Goal: Task Accomplishment & Management: Complete application form

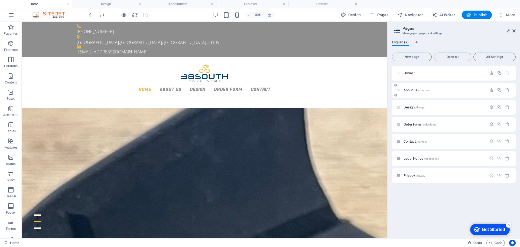
click at [414, 91] on span "About us /about-us" at bounding box center [417, 90] width 27 height 4
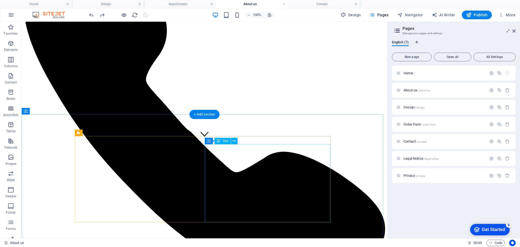
scroll to position [81, 0]
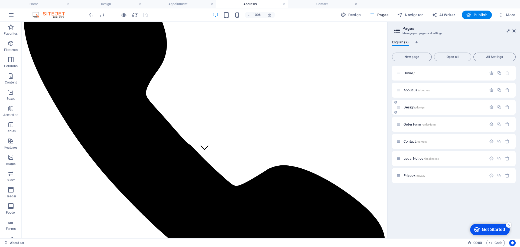
click at [407, 109] on div "Design /design" at bounding box center [442, 107] width 90 height 6
click at [408, 108] on span "Design /design" at bounding box center [414, 107] width 21 height 4
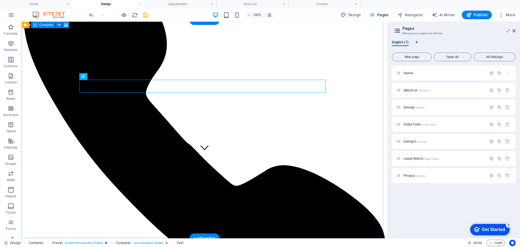
scroll to position [163, 0]
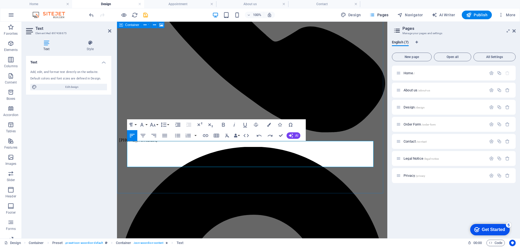
scroll to position [895, 1]
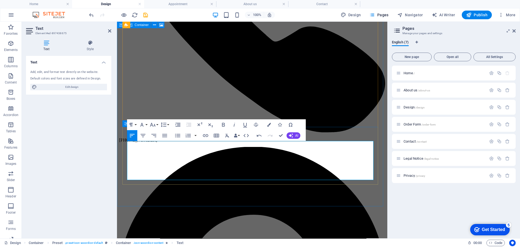
scroll to position [992, 1]
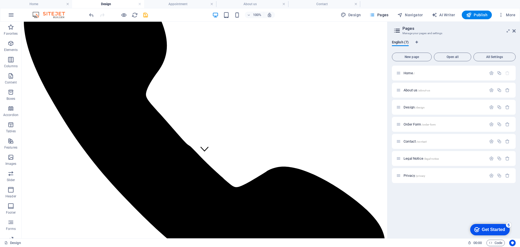
scroll to position [81, 0]
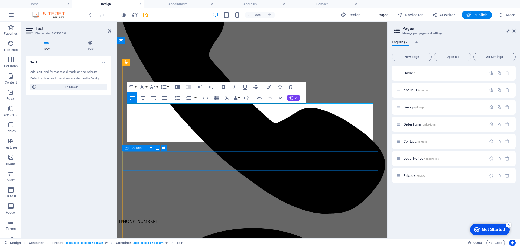
scroll to position [1514, 1]
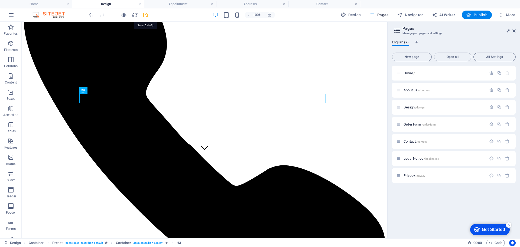
click at [145, 17] on icon "save" at bounding box center [146, 15] width 6 height 6
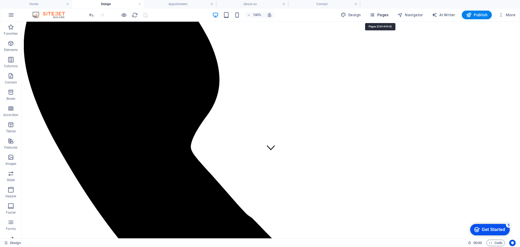
drag, startPoint x: 375, startPoint y: 15, endPoint x: 356, endPoint y: 1, distance: 23.8
click at [375, 15] on icon "button" at bounding box center [372, 14] width 5 height 5
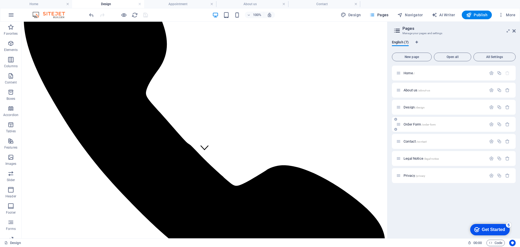
click at [406, 122] on div "Order Form /order-form" at bounding box center [442, 124] width 90 height 6
click at [408, 123] on span "Order Form /order-form" at bounding box center [420, 124] width 32 height 4
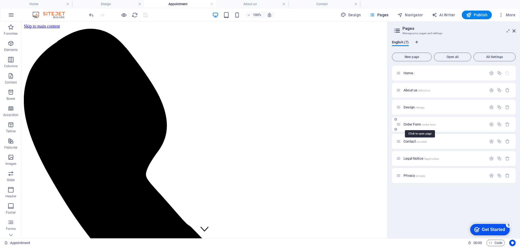
scroll to position [0, 0]
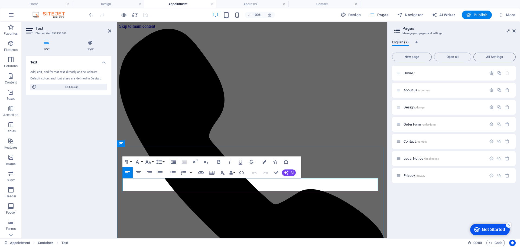
drag, startPoint x: 123, startPoint y: 180, endPoint x: 378, endPoint y: 190, distance: 254.7
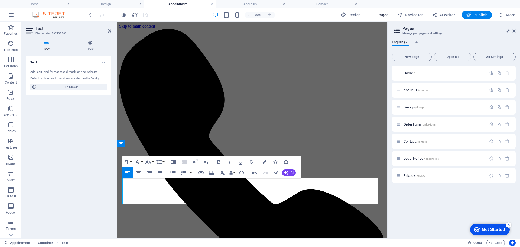
scroll to position [1988, 1]
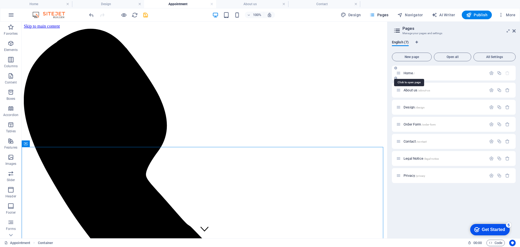
click at [408, 74] on span "Home /" at bounding box center [409, 73] width 11 height 4
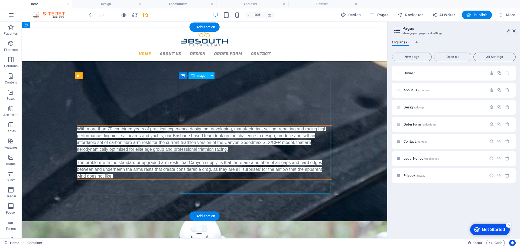
scroll to position [163, 0]
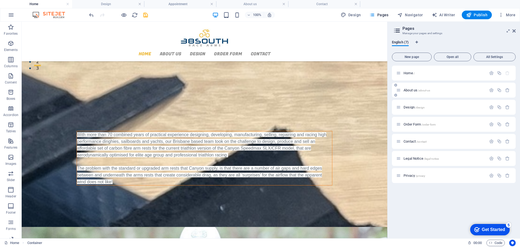
click at [409, 91] on span "About us /about-us" at bounding box center [417, 90] width 27 height 4
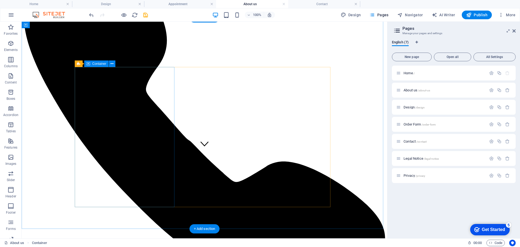
scroll to position [81, 0]
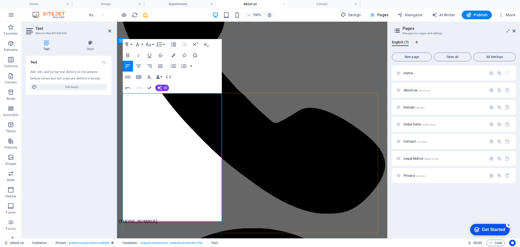
scroll to position [275, 1]
drag, startPoint x: 150, startPoint y: 221, endPoint x: 110, endPoint y: 97, distance: 130.6
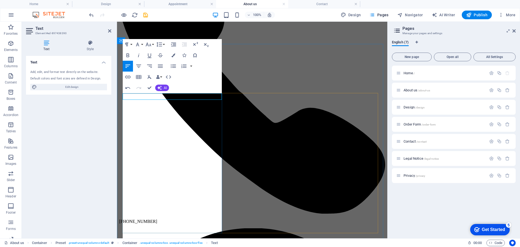
scroll to position [3136, 1]
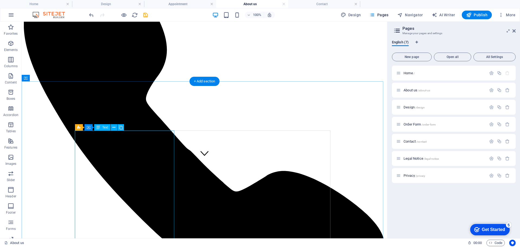
scroll to position [81, 0]
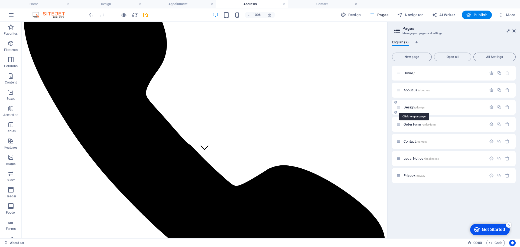
click at [407, 108] on span "Design /design" at bounding box center [414, 107] width 21 height 4
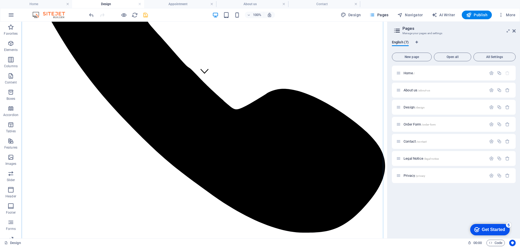
scroll to position [163, 0]
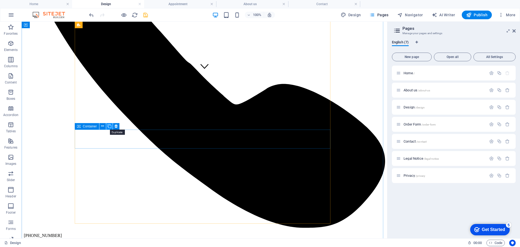
click at [108, 127] on icon at bounding box center [110, 126] width 4 height 6
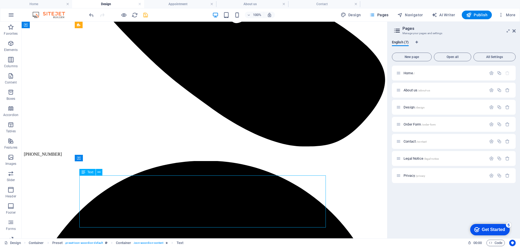
scroll to position [325, 0]
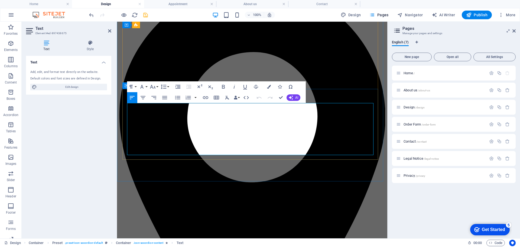
drag, startPoint x: 368, startPoint y: 153, endPoint x: 122, endPoint y: 105, distance: 249.8
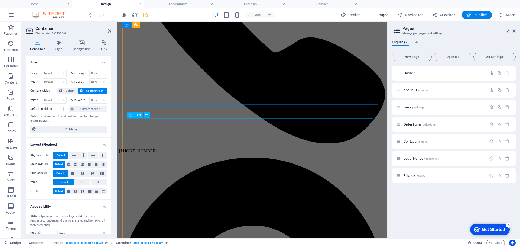
scroll to position [233, 0]
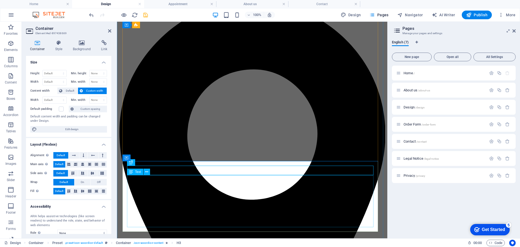
scroll to position [314, 0]
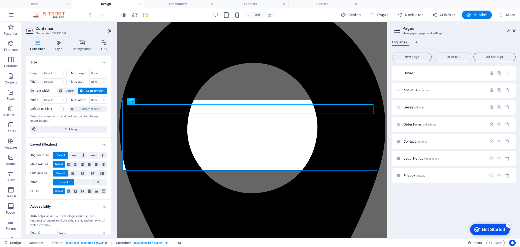
click at [109, 31] on icon at bounding box center [109, 31] width 3 height 4
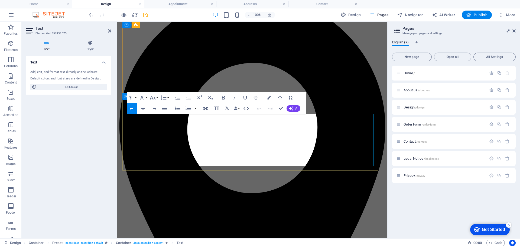
drag, startPoint x: 365, startPoint y: 161, endPoint x: 134, endPoint y: 117, distance: 235.0
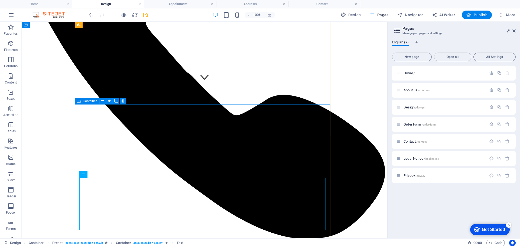
scroll to position [70, 0]
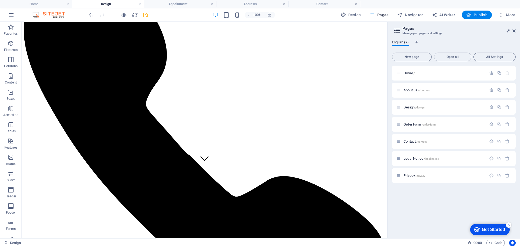
click at [148, 15] on icon "save" at bounding box center [146, 15] width 6 height 6
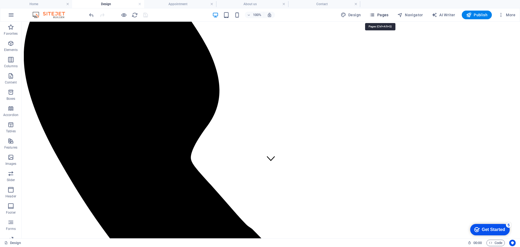
click at [384, 16] on span "Pages" at bounding box center [379, 14] width 19 height 5
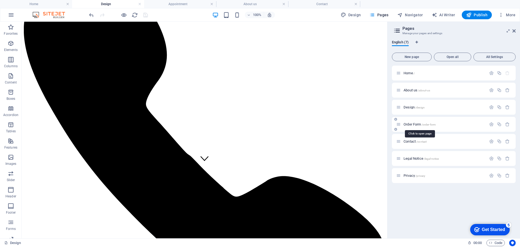
click at [408, 124] on span "Order Form /order-form" at bounding box center [420, 124] width 32 height 4
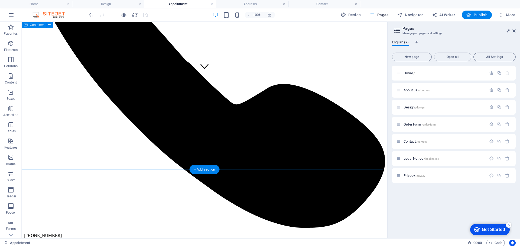
scroll to position [81, 0]
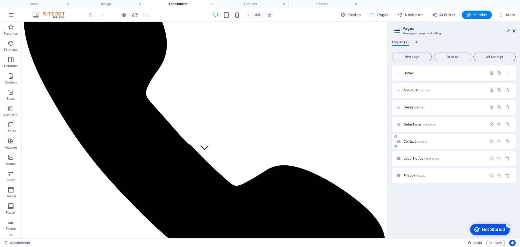
click at [406, 141] on span "Contact /contact" at bounding box center [415, 141] width 23 height 4
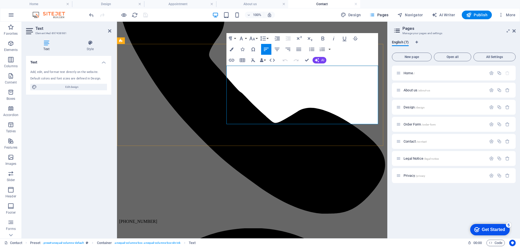
drag, startPoint x: 228, startPoint y: 67, endPoint x: 336, endPoint y: 121, distance: 120.6
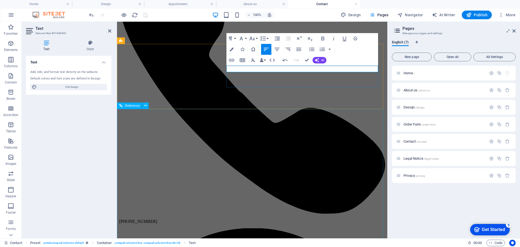
click div
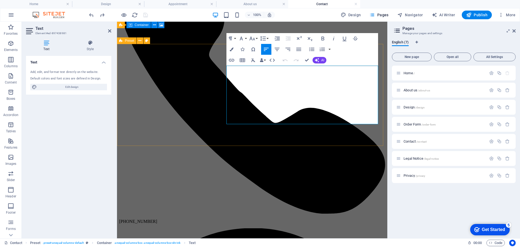
drag, startPoint x: 328, startPoint y: 122, endPoint x: 226, endPoint y: 69, distance: 115.4
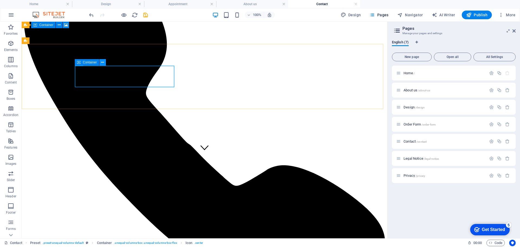
click at [103, 63] on icon at bounding box center [102, 63] width 3 height 6
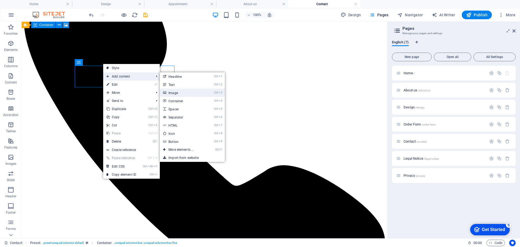
click at [179, 93] on link "Ctrl 3 Image" at bounding box center [182, 93] width 45 height 8
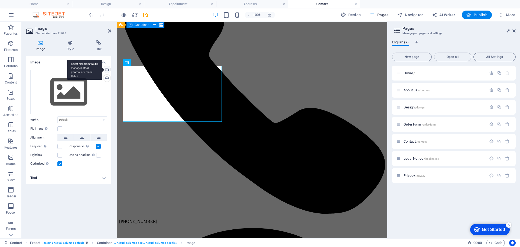
click at [107, 69] on div "Select files from the file manager, stock photos, or upload file(s)" at bounding box center [106, 70] width 8 height 8
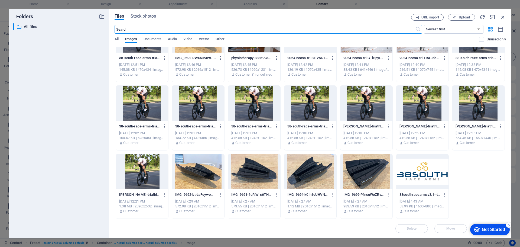
scroll to position [0, 0]
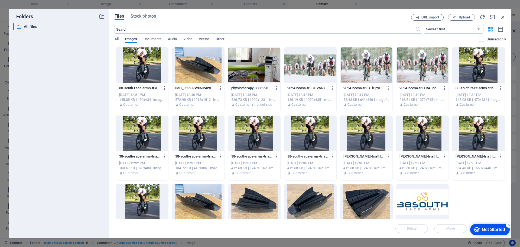
click at [201, 140] on div at bounding box center [198, 133] width 52 height 35
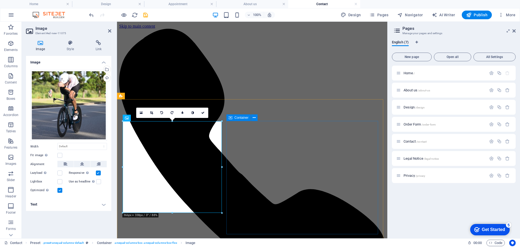
scroll to position [81, 0]
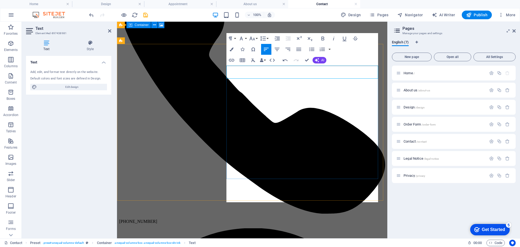
scroll to position [3136, 1]
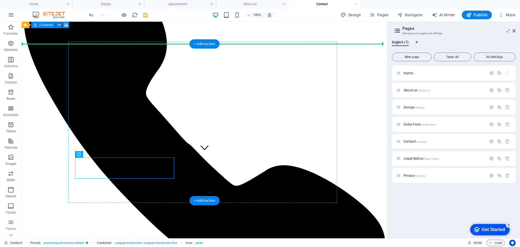
drag, startPoint x: 130, startPoint y: 169, endPoint x: 249, endPoint y: 103, distance: 135.8
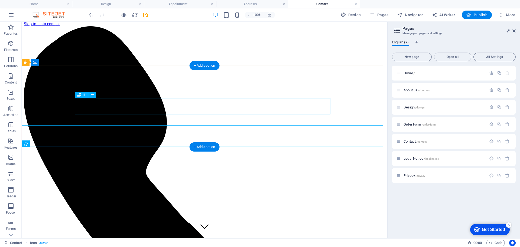
scroll to position [0, 0]
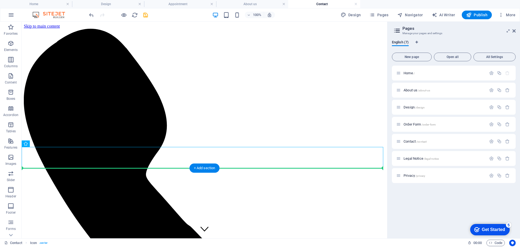
drag, startPoint x: 204, startPoint y: 156, endPoint x: 207, endPoint y: 186, distance: 29.6
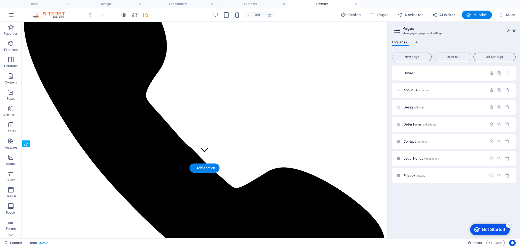
scroll to position [81, 0]
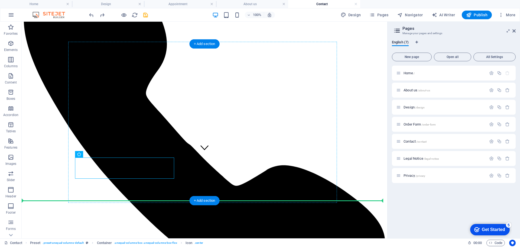
drag, startPoint x: 125, startPoint y: 170, endPoint x: 244, endPoint y: 158, distance: 119.7
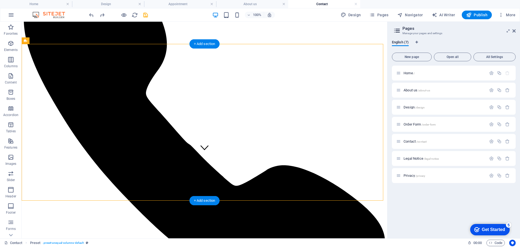
drag, startPoint x: 121, startPoint y: 165, endPoint x: 131, endPoint y: 167, distance: 10.1
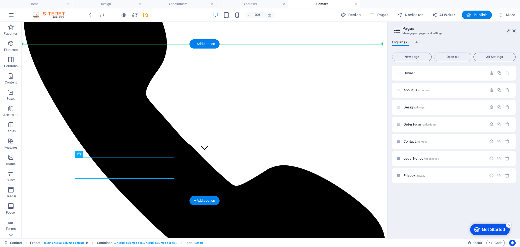
drag, startPoint x: 123, startPoint y: 169, endPoint x: 230, endPoint y: 59, distance: 154.3
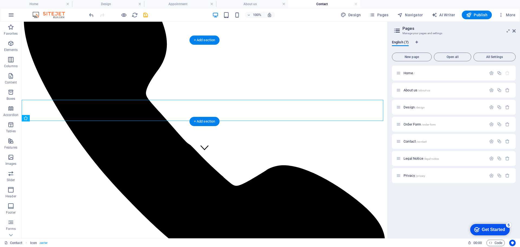
scroll to position [0, 0]
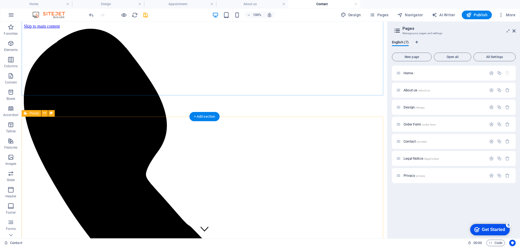
scroll to position [81, 0]
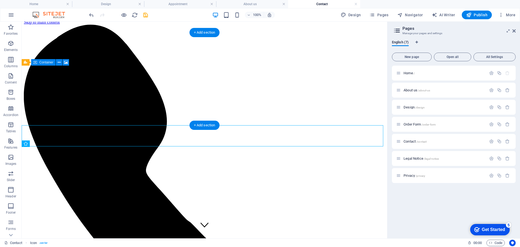
scroll to position [0, 0]
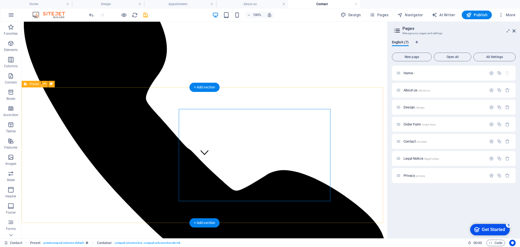
scroll to position [81, 0]
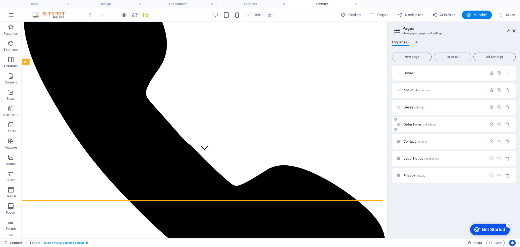
click at [411, 125] on span "Order Form /order-form" at bounding box center [420, 124] width 32 height 4
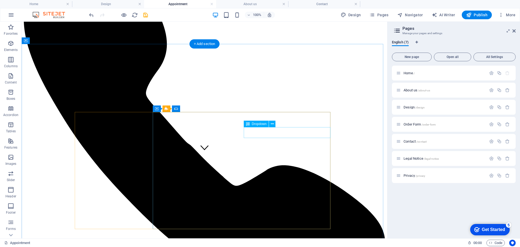
click div "Select Service Physiotherapy [MEDICAL_DATA] Acupuncture Diagnostics Orthopedic …"
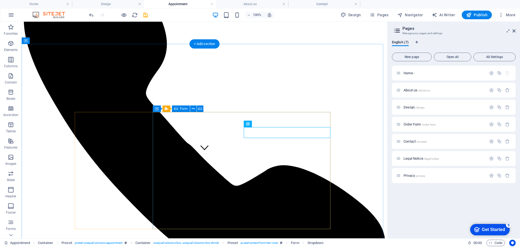
click div "Select Service Physiotherapy [MEDICAL_DATA] Acupuncture Diagnostics Orthopedic …"
click at [180, 109] on span "Form" at bounding box center [184, 108] width 8 height 3
click at [193, 109] on icon at bounding box center [193, 109] width 3 height 6
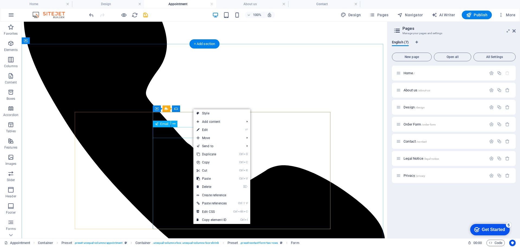
click div
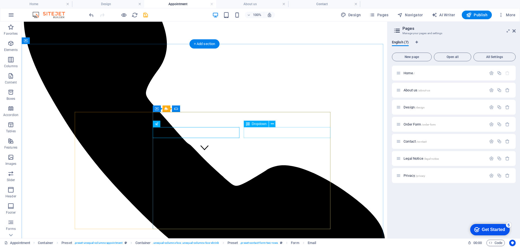
click div "Select Service Physiotherapy [MEDICAL_DATA] Acupuncture Diagnostics Orthopedic …"
click div
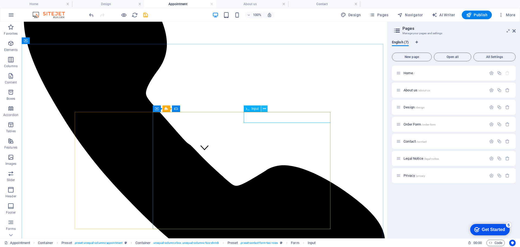
click at [264, 108] on icon at bounding box center [264, 109] width 3 height 6
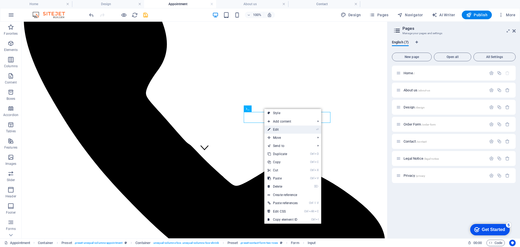
click at [279, 130] on link "⏎ Edit" at bounding box center [283, 129] width 37 height 8
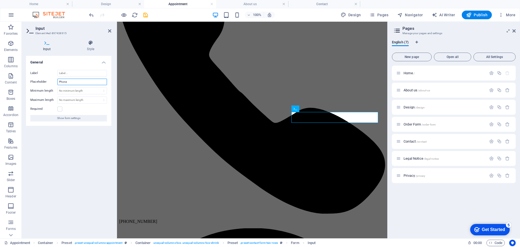
click at [59, 81] on input "Phone" at bounding box center [82, 82] width 50 height 7
type input "International Phone Number"
click at [59, 109] on label at bounding box center [59, 109] width 5 height 5
click at [0, 0] on input "Required" at bounding box center [0, 0] width 0 height 0
drag, startPoint x: 95, startPoint y: 82, endPoint x: 57, endPoint y: 79, distance: 37.8
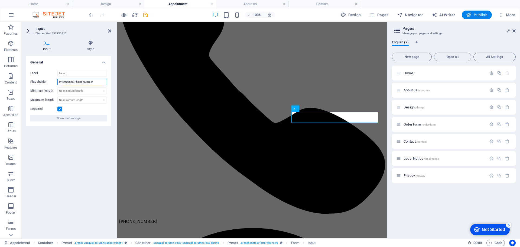
click at [57, 79] on input "International Phone Number" at bounding box center [82, 82] width 50 height 7
click at [77, 72] on input "Label" at bounding box center [82, 73] width 50 height 7
paste input "International Phone Number"
type input "International Phone Number"
type input "+"
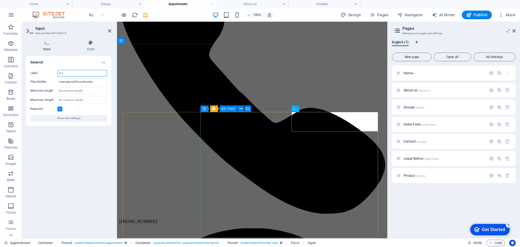
type input "(+ )"
click div
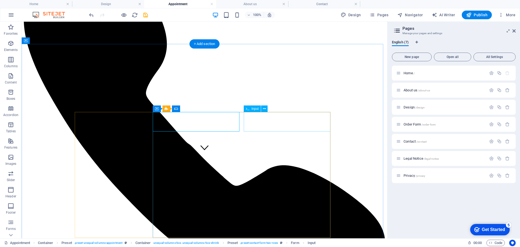
click div "(+ )"
click div
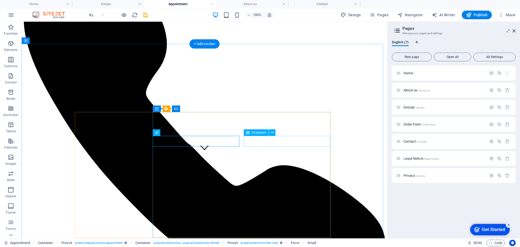
click div "Select Service Physiotherapy [MEDICAL_DATA] Acupuncture Diagnostics Orthopedic …"
click at [274, 133] on icon at bounding box center [272, 133] width 3 height 6
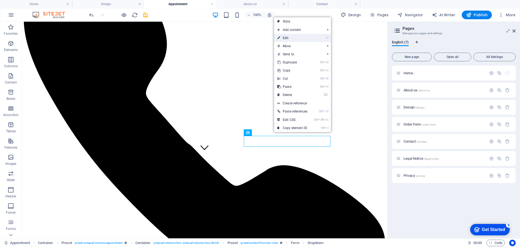
click at [294, 41] on link "⏎ Edit" at bounding box center [292, 38] width 37 height 8
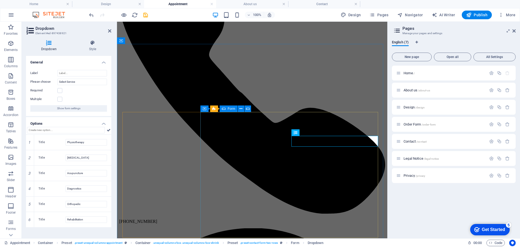
click div "(+ ) Select Service Physiotherapy [MEDICAL_DATA] Acupuncture Diagnostics Orthop…"
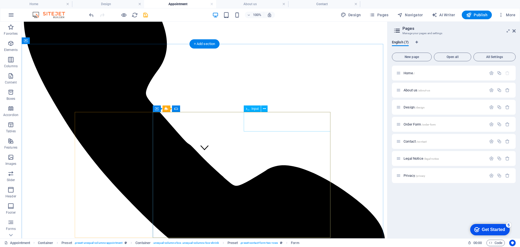
click div "(+ )"
click at [262, 110] on button at bounding box center [264, 108] width 7 height 7
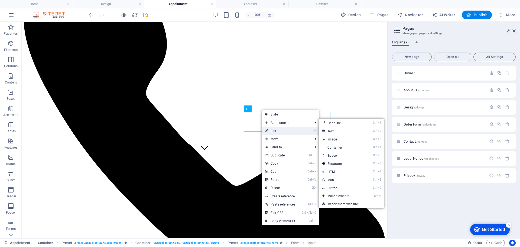
click at [278, 131] on link "⏎ Edit" at bounding box center [280, 131] width 37 height 8
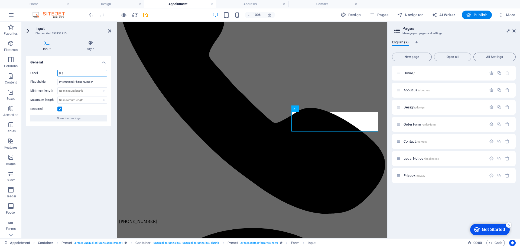
click at [69, 75] on input "(+ )" at bounding box center [82, 73] width 50 height 7
type input "("
click div "Select Service Physiotherapy [MEDICAL_DATA] Acupuncture Diagnostics Orthopedic …"
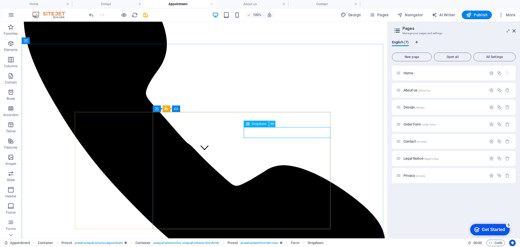
click at [273, 125] on icon at bounding box center [272, 124] width 3 height 6
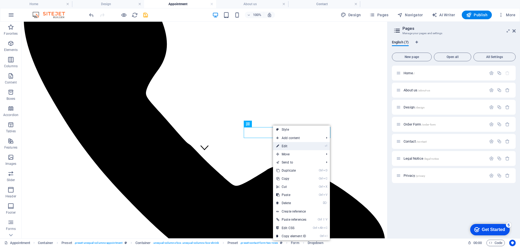
click at [286, 144] on link "⏎ Edit" at bounding box center [291, 146] width 37 height 8
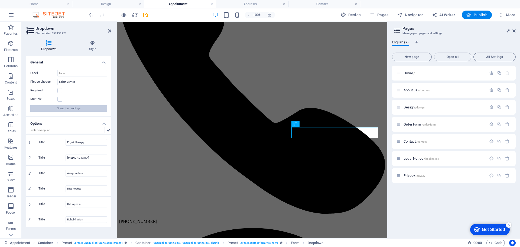
click at [79, 110] on span "Show form settings" at bounding box center [68, 108] width 23 height 7
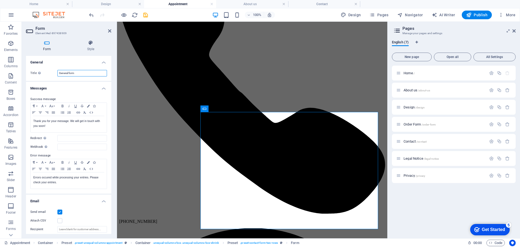
drag, startPoint x: 76, startPoint y: 74, endPoint x: 50, endPoint y: 72, distance: 26.4
click at [50, 72] on div "Title Define a name for the form. General form" at bounding box center [68, 73] width 77 height 7
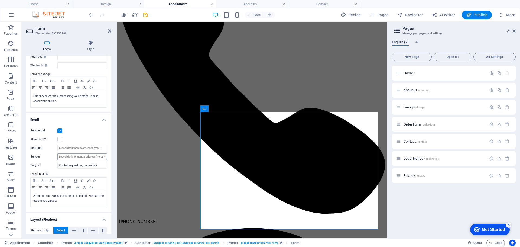
type input "RACE ARMS Order Form"
click at [91, 157] on input "Sender" at bounding box center [82, 156] width 50 height 7
drag, startPoint x: 94, startPoint y: 157, endPoint x: 115, endPoint y: 157, distance: 20.3
click at [115, 157] on div "Form Style General Title Define a name for the form. RACE ARMS Order Form Messa…" at bounding box center [69, 137] width 94 height 202
click at [94, 157] on input "Sender" at bounding box center [82, 156] width 50 height 7
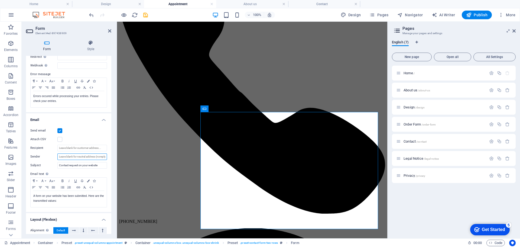
click at [94, 157] on input "Sender" at bounding box center [82, 156] width 50 height 7
click at [79, 157] on input "[EMAIL_ADDRESS][DOMAIN_NAME]" at bounding box center [82, 156] width 50 height 7
type input "[EMAIL_ADDRESS][DOMAIN_NAME]"
click at [91, 147] on input "Recipient" at bounding box center [82, 148] width 50 height 7
drag, startPoint x: 97, startPoint y: 167, endPoint x: 8, endPoint y: 164, distance: 89.2
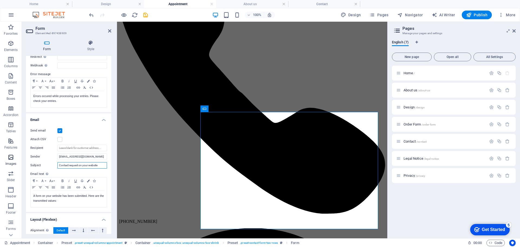
click at [8, 164] on section "Favorites Elements Columns Content Boxes Accordion Tables Features Images Slide…" at bounding box center [194, 130] width 388 height 217
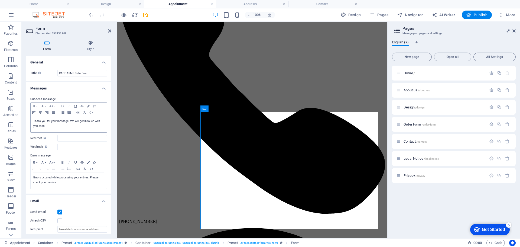
type input "V2.1 RACE ARMS order form"
click at [61, 122] on p "Thank you for your message. We will get in touch with you soon!" at bounding box center [68, 124] width 71 height 10
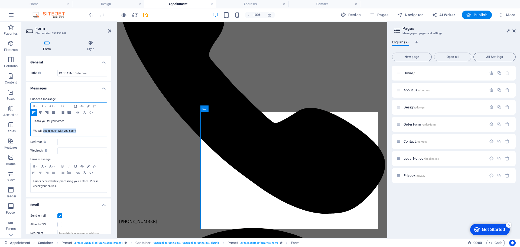
drag, startPoint x: 43, startPoint y: 131, endPoint x: 78, endPoint y: 130, distance: 35.5
click at [78, 130] on p "We will get in touch with you soon!" at bounding box center [68, 130] width 71 height 5
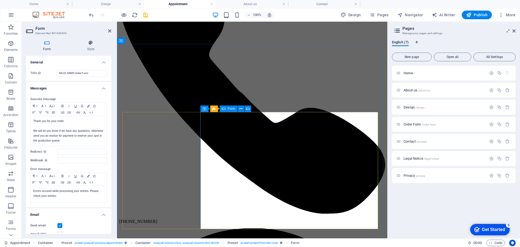
click div "Select Service Physiotherapy [MEDICAL_DATA] Acupuncture Diagnostics Orthopedic …"
click at [89, 72] on input "RACE ARMS Order Form" at bounding box center [82, 73] width 50 height 7
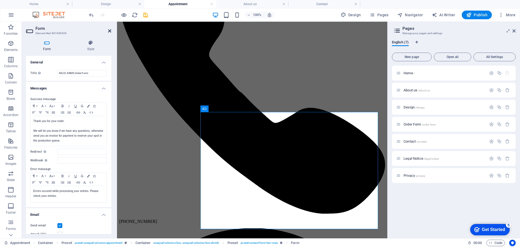
click at [109, 30] on icon at bounding box center [109, 31] width 3 height 4
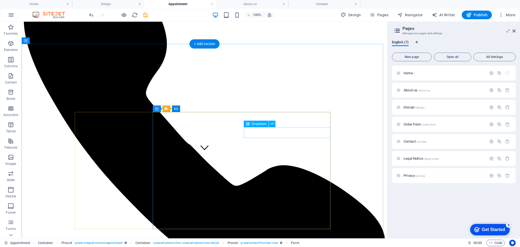
click div "Select Service Physiotherapy [MEDICAL_DATA] Acupuncture Diagnostics Orthopedic …"
click at [247, 123] on icon at bounding box center [248, 124] width 4 height 7
click at [183, 109] on button at bounding box center [181, 108] width 7 height 7
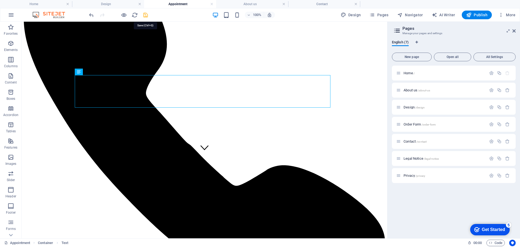
drag, startPoint x: 146, startPoint y: 15, endPoint x: 132, endPoint y: 3, distance: 18.7
click at [146, 15] on icon "save" at bounding box center [146, 15] width 6 height 6
